Goal: Information Seeking & Learning: Learn about a topic

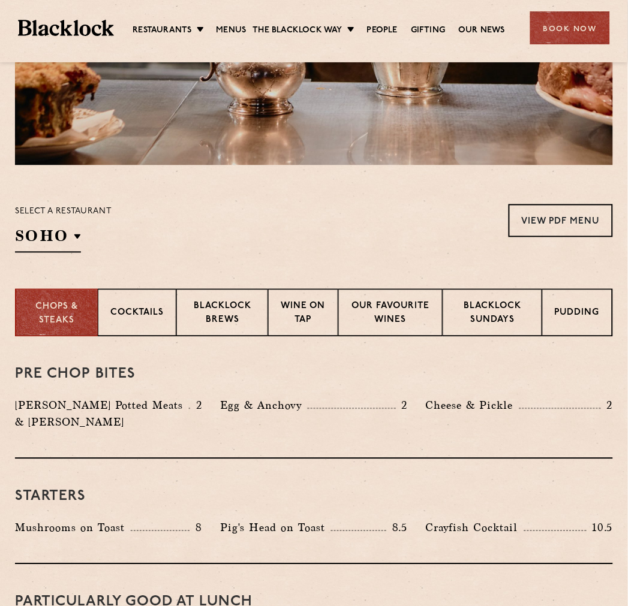
scroll to position [333, 0]
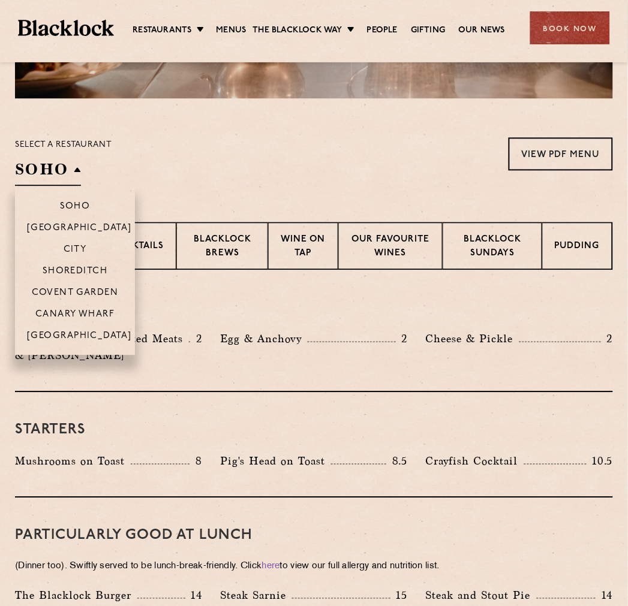
click at [55, 170] on h2 "SOHO" at bounding box center [48, 172] width 66 height 27
click at [70, 246] on p "City" at bounding box center [75, 251] width 23 height 12
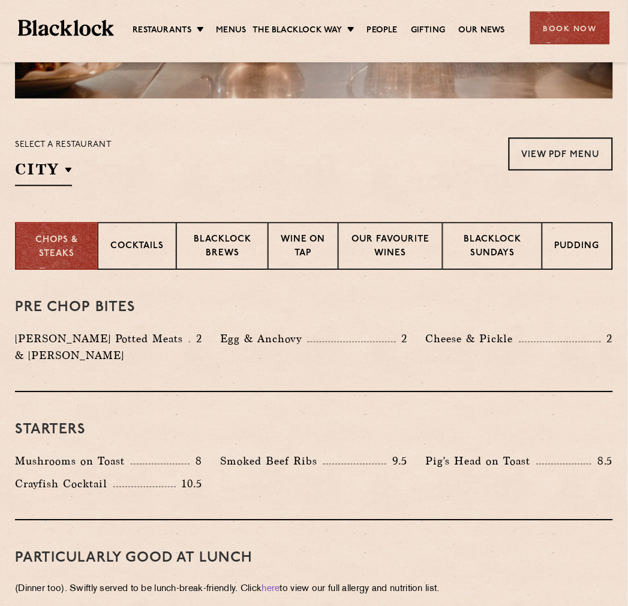
click at [272, 177] on div "Select a restaurant City [GEOGRAPHIC_DATA] [GEOGRAPHIC_DATA] [GEOGRAPHIC_DATA] …" at bounding box center [314, 162] width 598 height 49
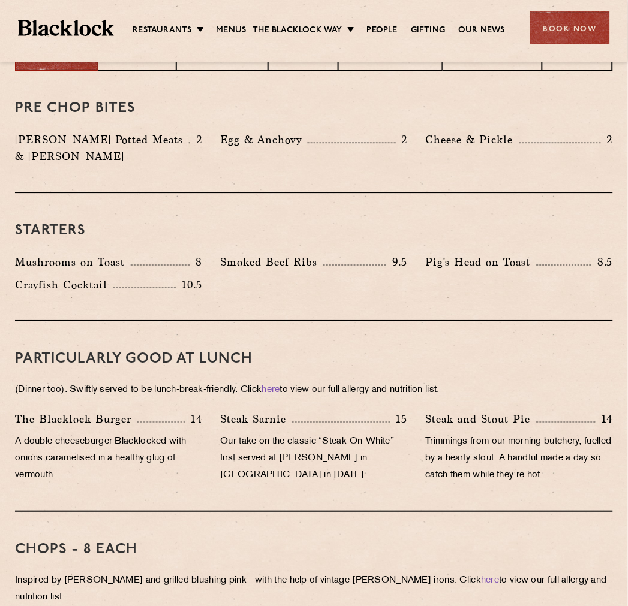
scroll to position [466, 0]
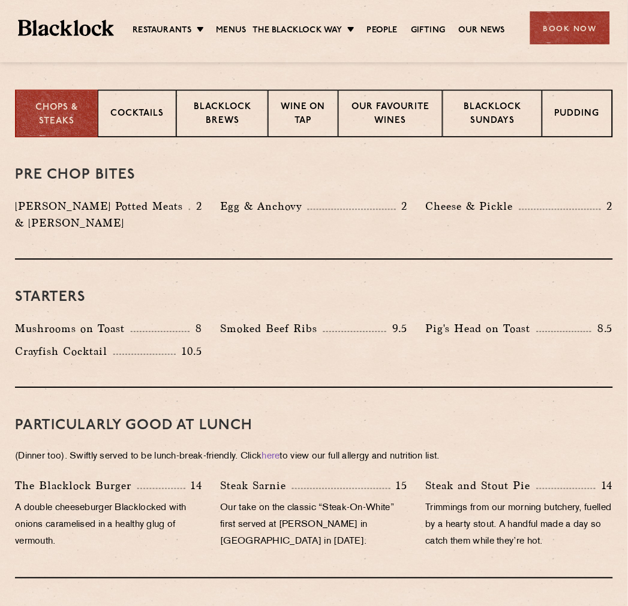
click at [406, 393] on div "PARTICULARLY GOOD AT LUNCH (Dinner too). Swiftly served to be lunch-break-frien…" at bounding box center [314, 483] width 598 height 191
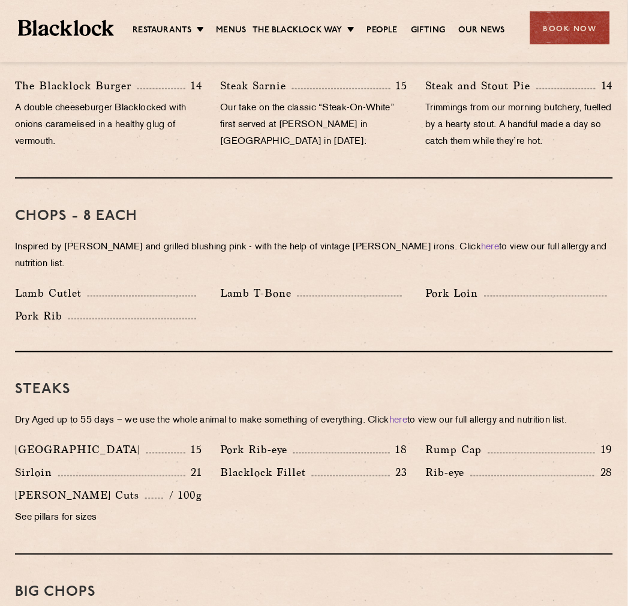
scroll to position [399, 0]
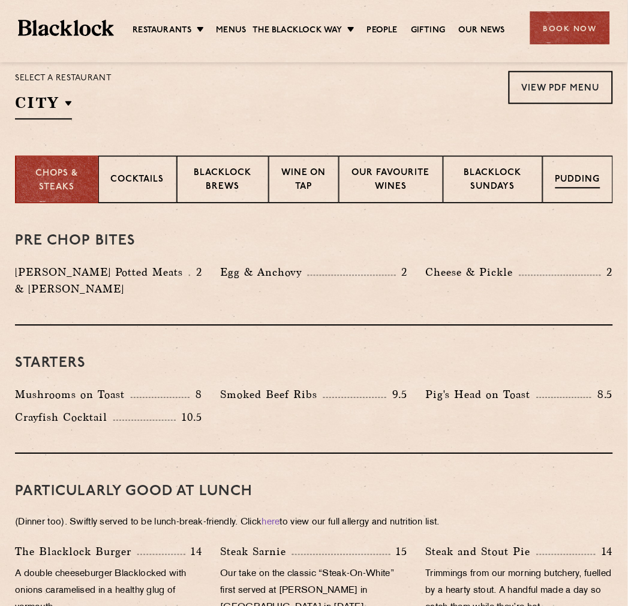
click at [576, 179] on p "Pudding" at bounding box center [577, 181] width 45 height 15
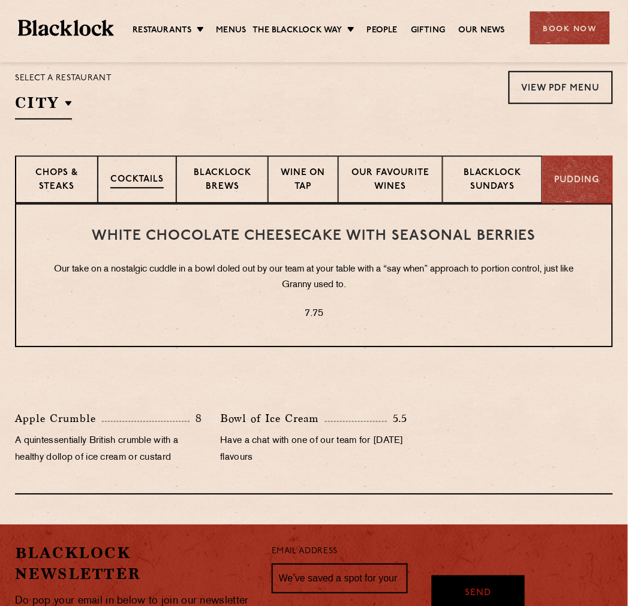
click at [136, 185] on p "Cocktails" at bounding box center [136, 181] width 53 height 15
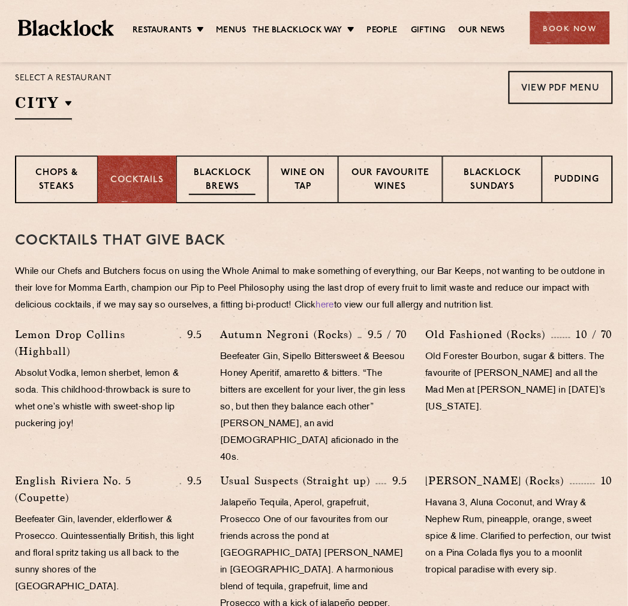
click at [197, 176] on p "Blacklock Brews" at bounding box center [222, 181] width 67 height 28
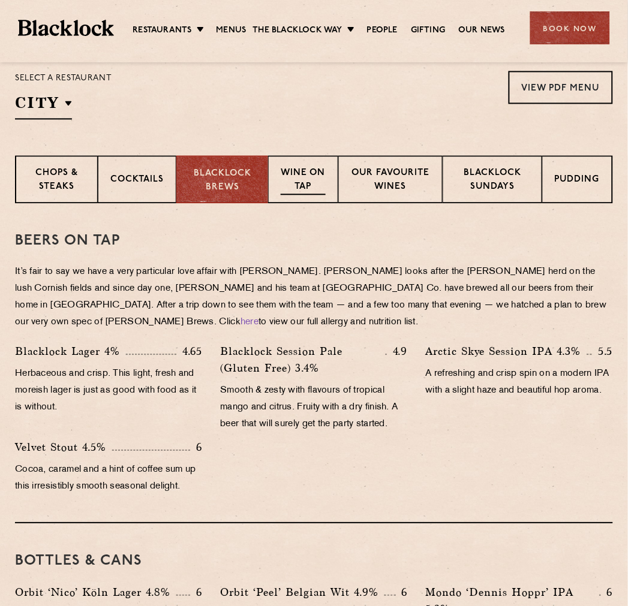
click at [288, 202] on div "Wine on Tap" at bounding box center [303, 180] width 70 height 48
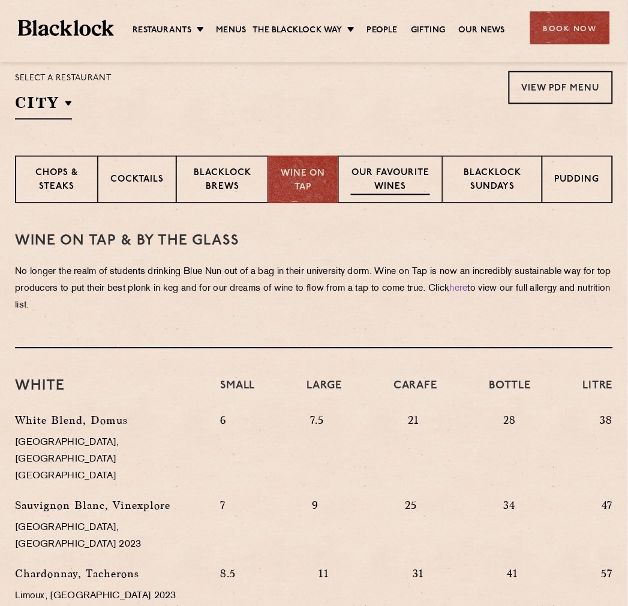
click at [361, 185] on p "Our favourite wines" at bounding box center [390, 181] width 79 height 28
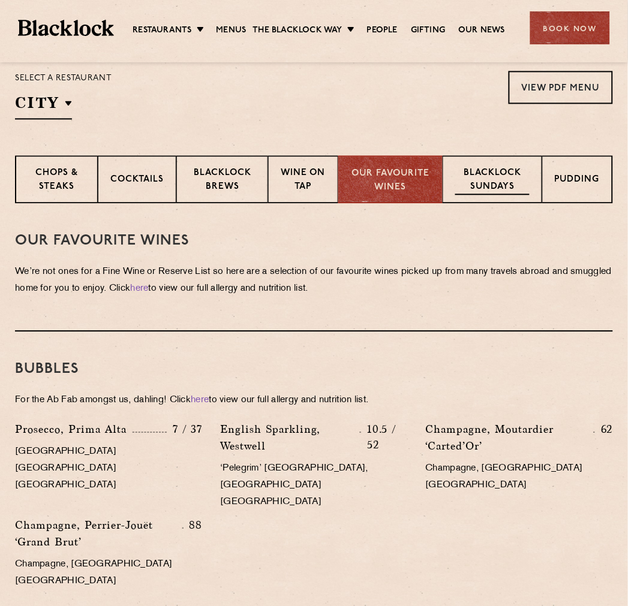
click at [490, 188] on p "Blacklock Sundays" at bounding box center [492, 181] width 74 height 28
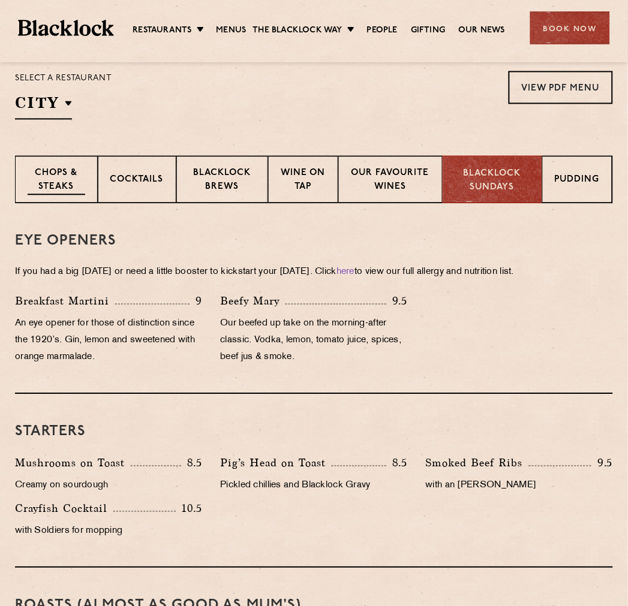
click at [54, 185] on p "Chops & Steaks" at bounding box center [57, 181] width 58 height 28
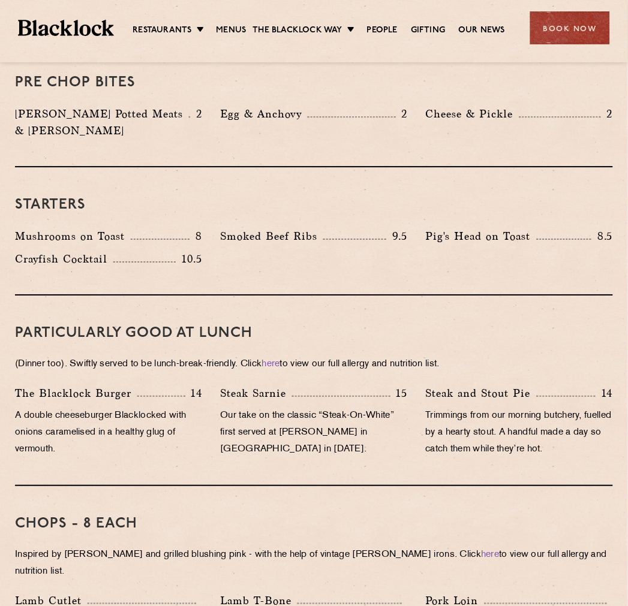
scroll to position [158, 0]
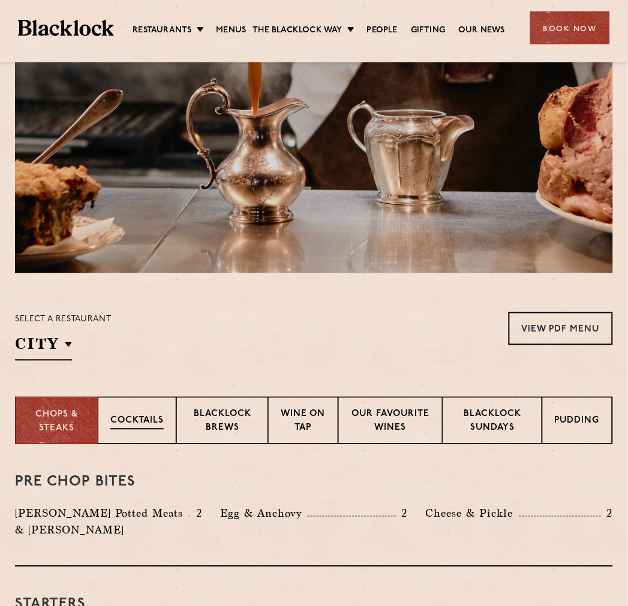
drag, startPoint x: 122, startPoint y: 420, endPoint x: 150, endPoint y: 420, distance: 27.6
click at [122, 420] on p "Cocktails" at bounding box center [136, 422] width 53 height 15
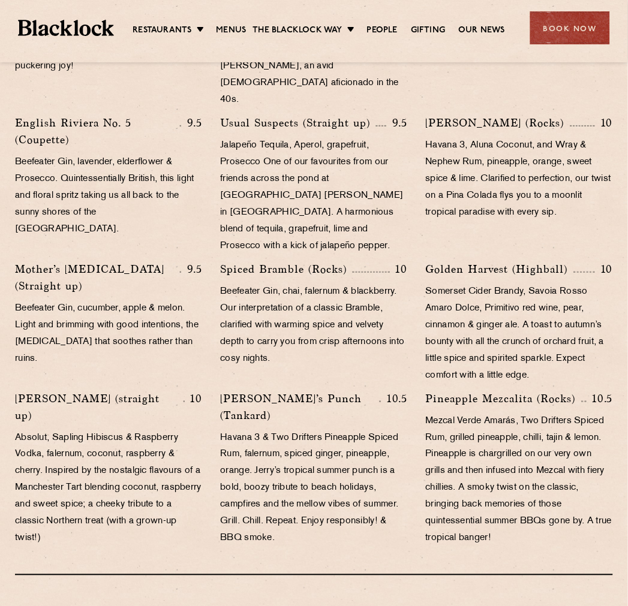
scroll to position [225, 0]
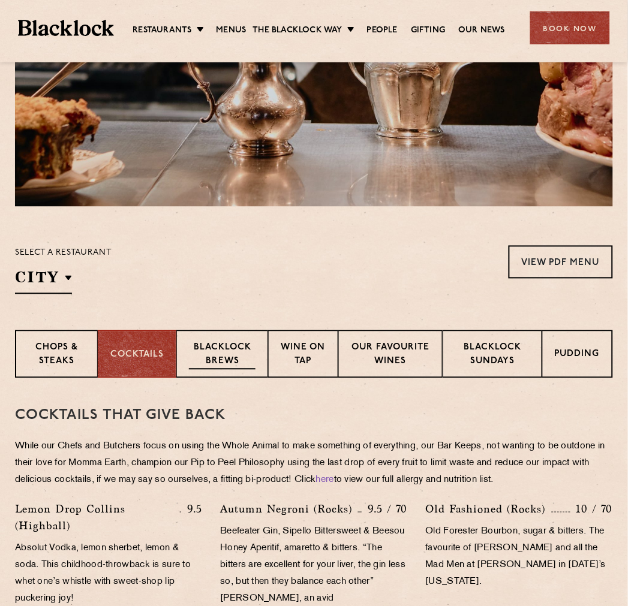
click at [248, 358] on p "Blacklock Brews" at bounding box center [222, 356] width 67 height 28
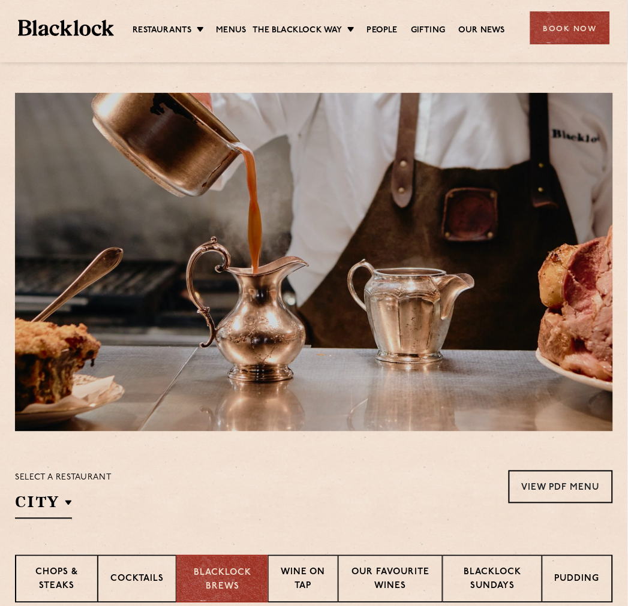
scroll to position [133, 0]
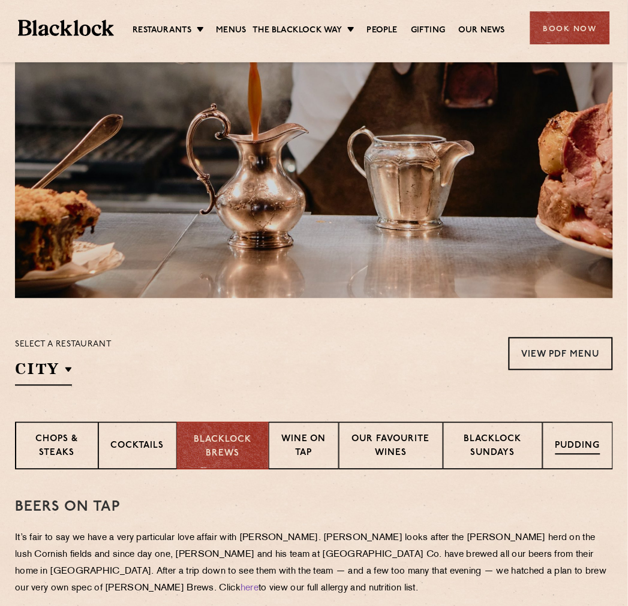
click at [571, 457] on div "Pudding" at bounding box center [578, 446] width 70 height 48
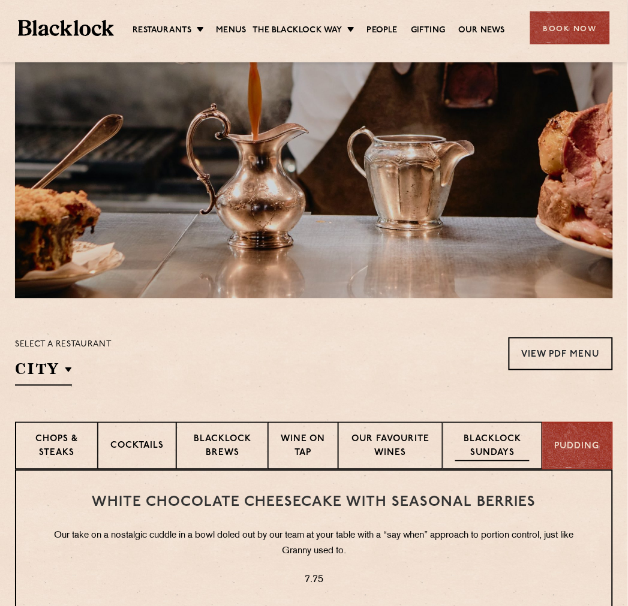
scroll to position [266, 0]
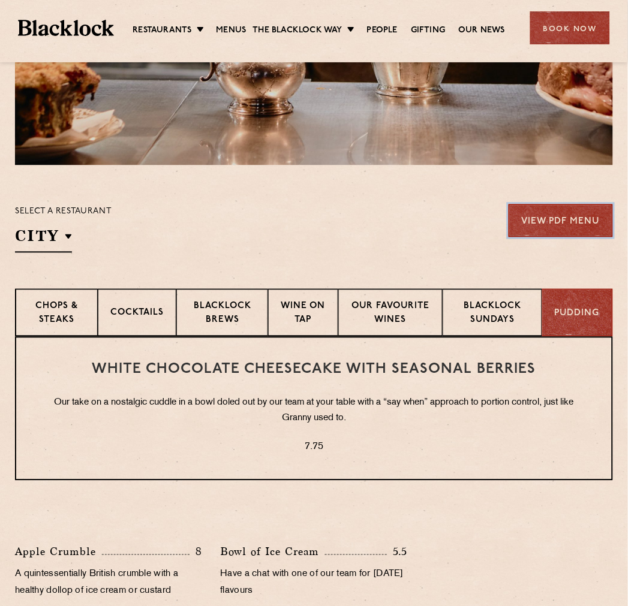
click at [565, 218] on link "View PDF Menu" at bounding box center [560, 220] width 104 height 33
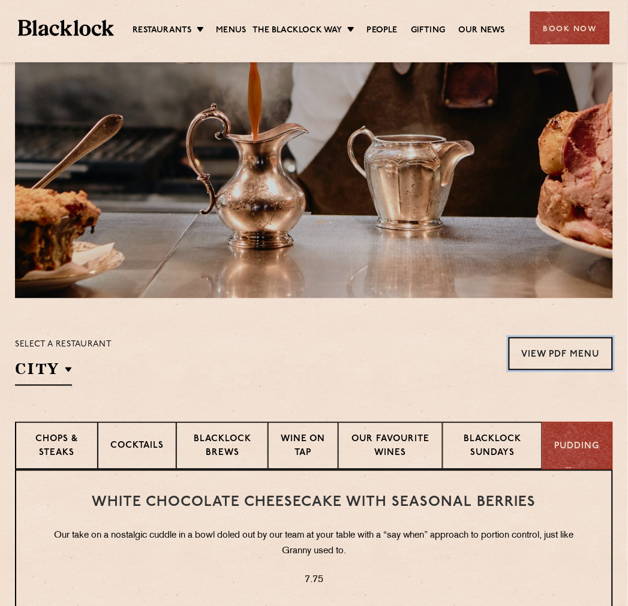
scroll to position [0, 0]
